Goal: Register for event/course

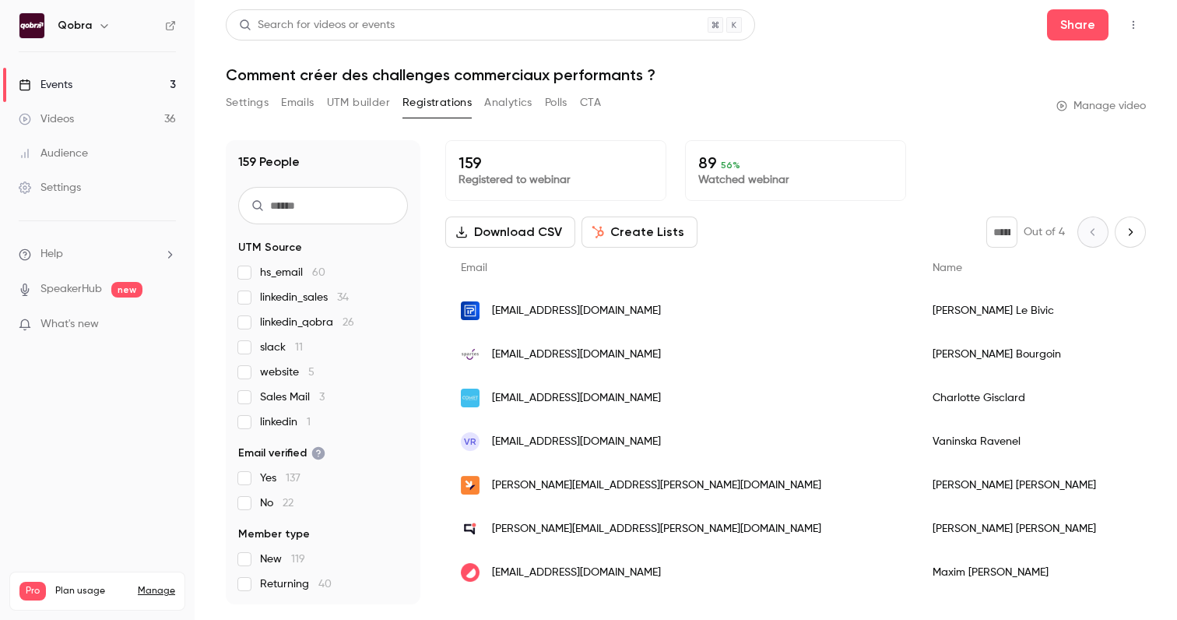
click at [120, 87] on link "Events 3" at bounding box center [97, 85] width 195 height 34
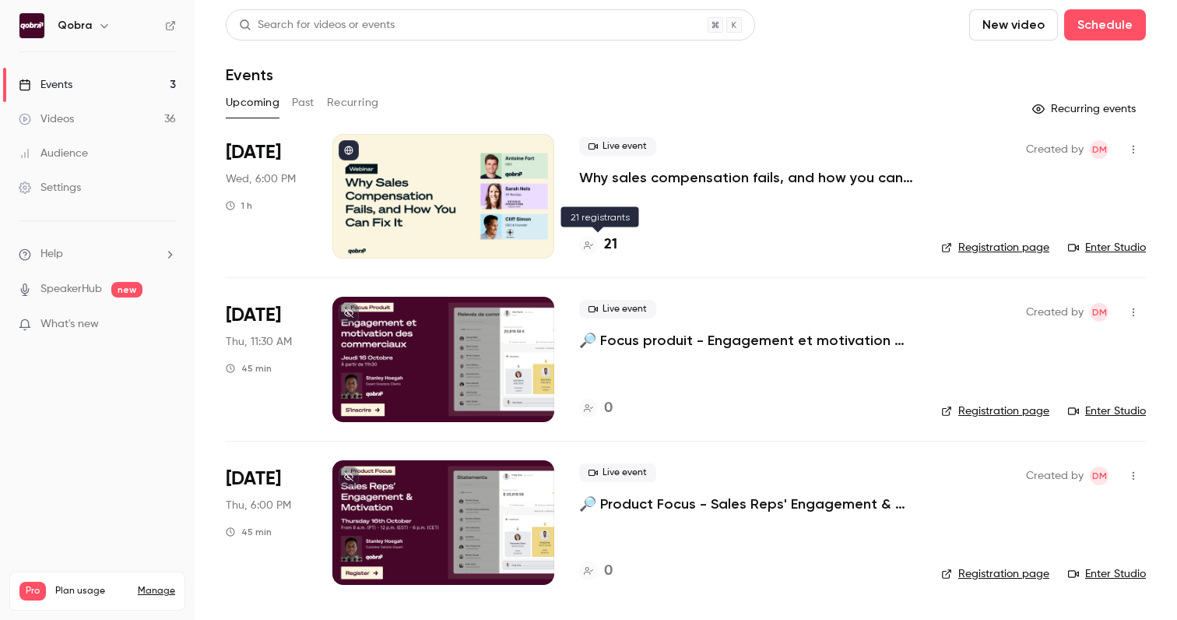
click at [600, 248] on div "21" at bounding box center [598, 244] width 38 height 21
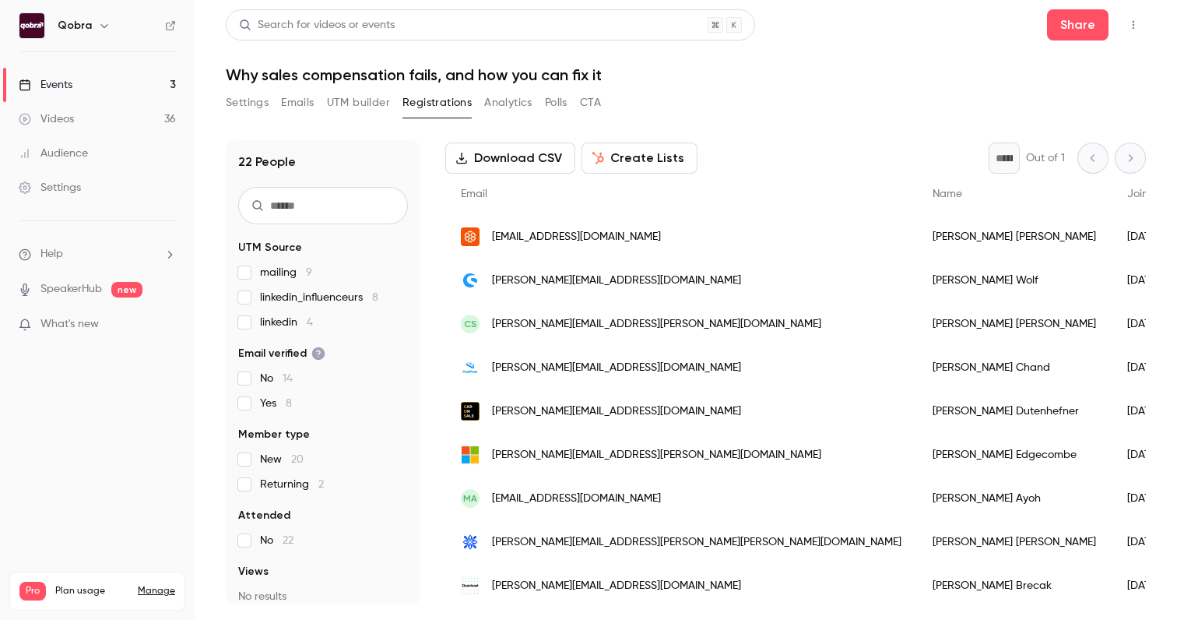
scroll to position [75, 0]
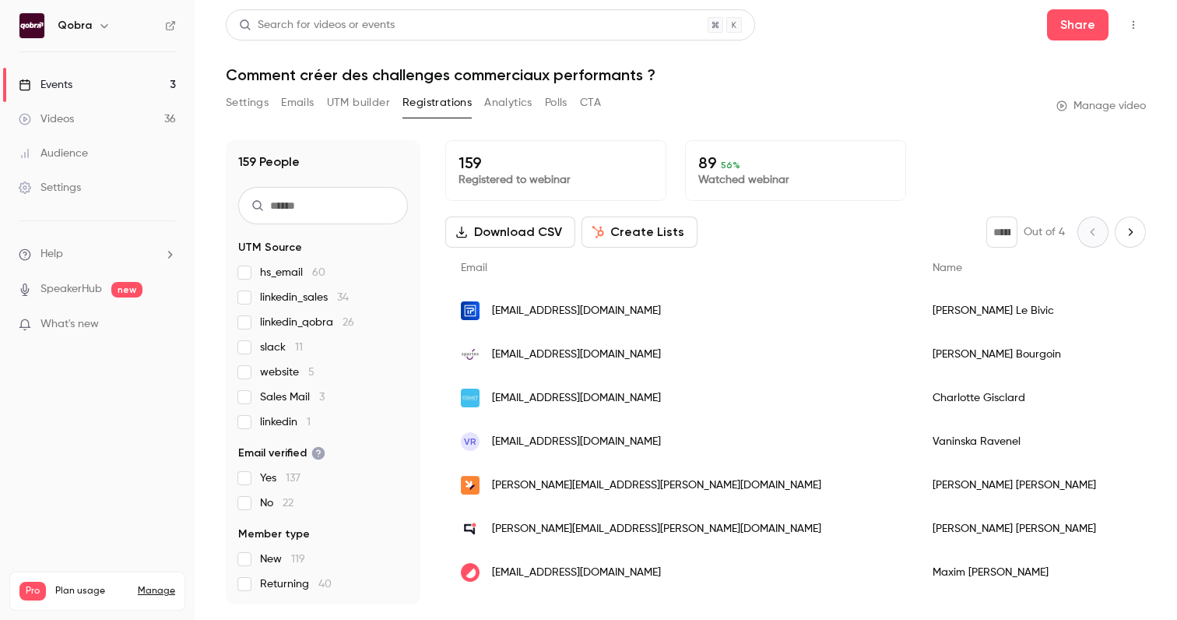
click at [107, 81] on link "Events 3" at bounding box center [97, 85] width 195 height 34
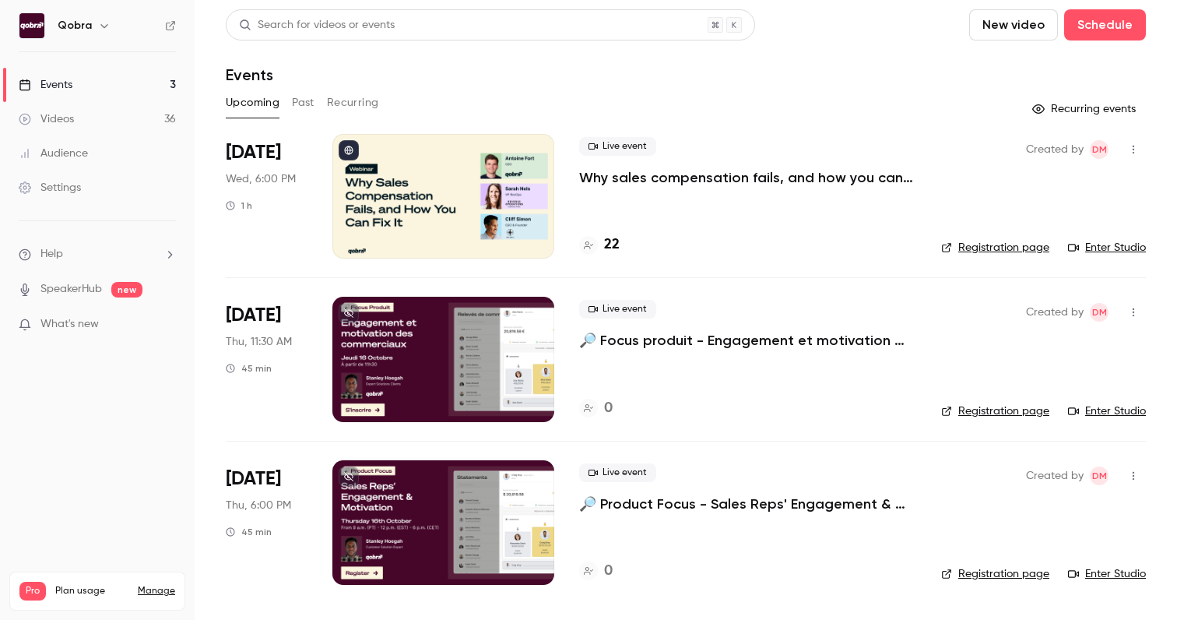
click at [999, 245] on link "Registration page" at bounding box center [995, 248] width 108 height 16
click at [993, 240] on link "Registration page" at bounding box center [995, 248] width 108 height 16
